Goal: Find contact information: Find contact information

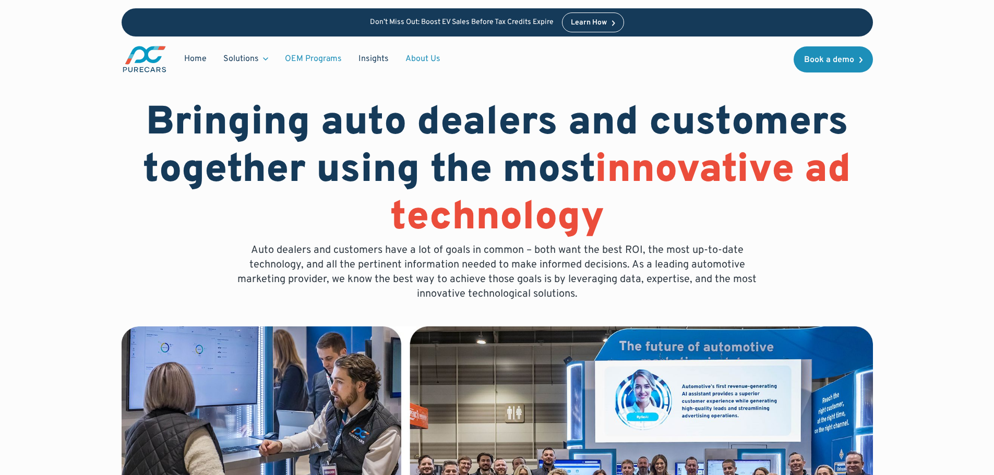
click at [331, 59] on link "OEM Programs" at bounding box center [313, 59] width 74 height 20
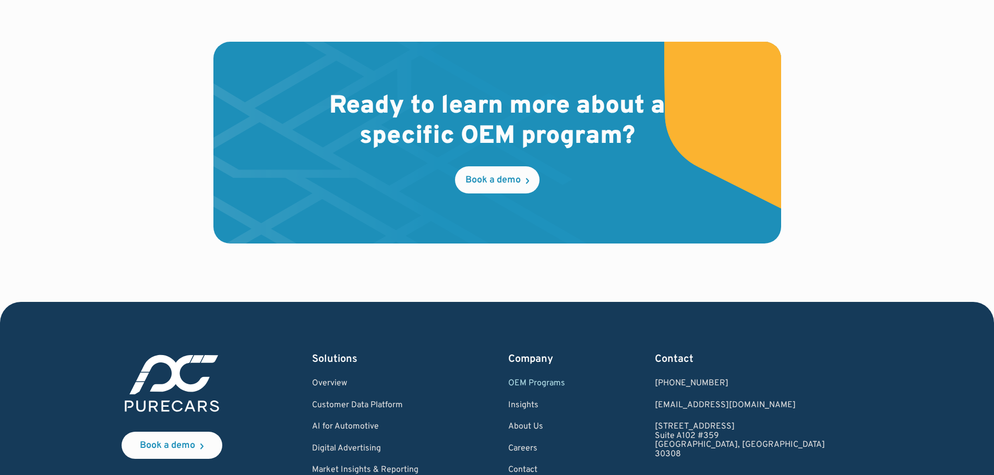
scroll to position [1754, 0]
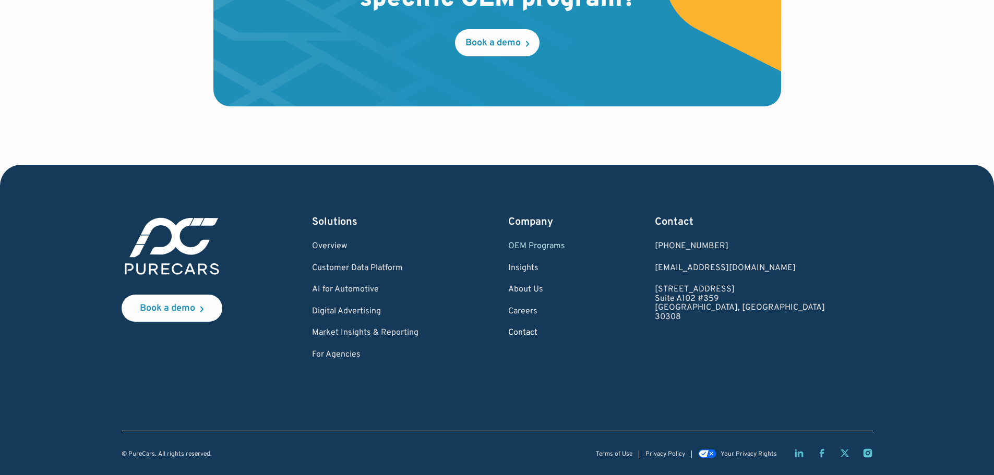
click at [565, 332] on link "Contact" at bounding box center [536, 333] width 57 height 9
